Goal: Task Accomplishment & Management: Manage account settings

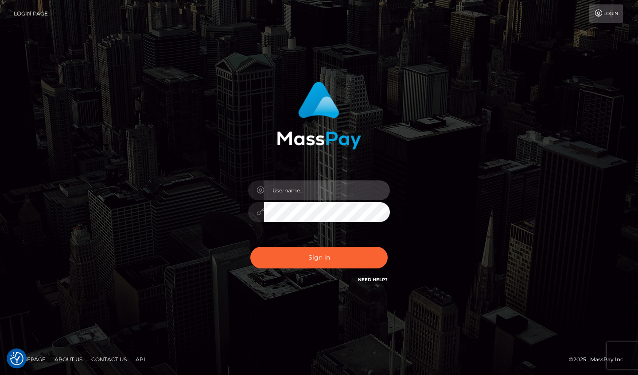
type input "[EMAIL_ADDRESS][DOMAIN_NAME]"
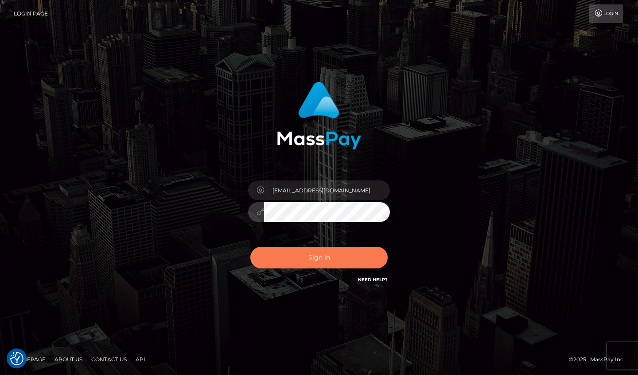
click at [313, 260] on button "Sign in" at bounding box center [318, 258] width 137 height 22
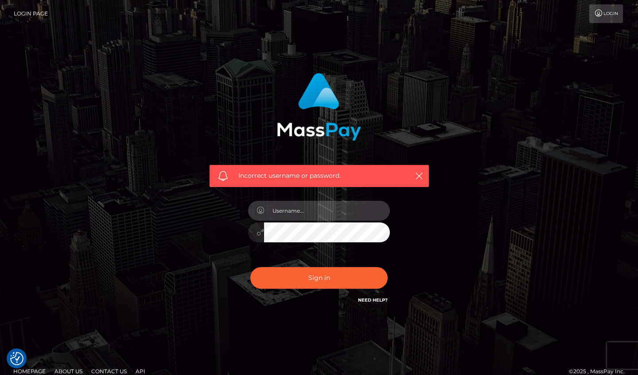
type input "[EMAIL_ADDRESS][DOMAIN_NAME]"
click at [420, 175] on icon "button" at bounding box center [418, 176] width 9 height 9
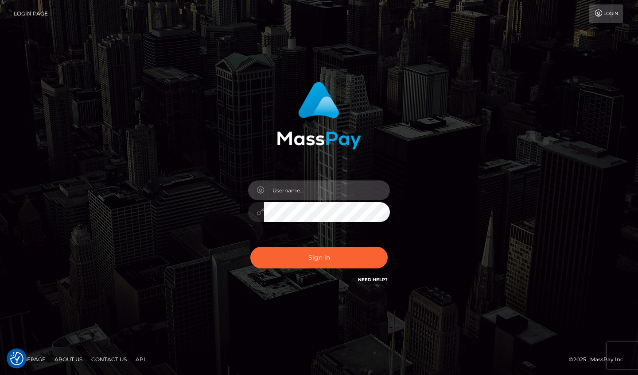
type input "[EMAIL_ADDRESS][DOMAIN_NAME]"
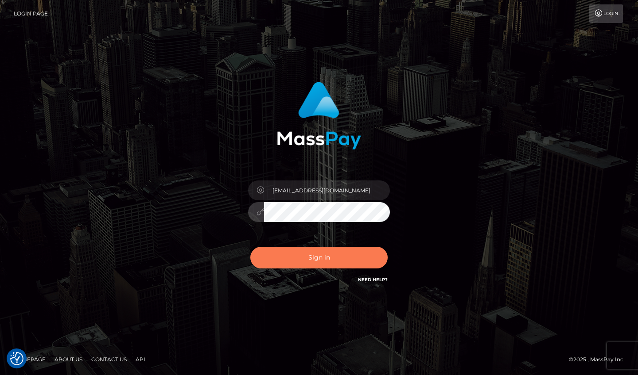
click at [326, 252] on button "Sign in" at bounding box center [318, 258] width 137 height 22
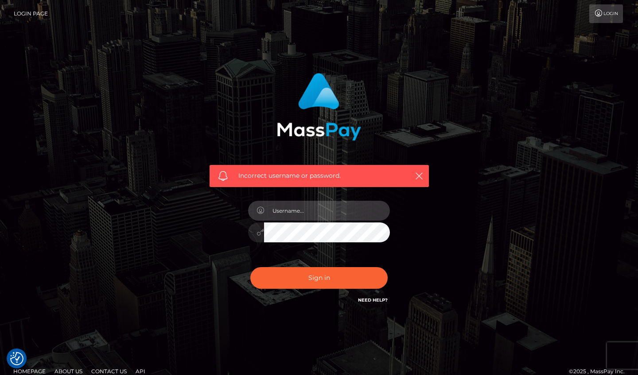
type input "[EMAIL_ADDRESS][DOMAIN_NAME]"
click at [420, 176] on icon "button" at bounding box center [418, 176] width 9 height 9
